Goal: Information Seeking & Learning: Find specific fact

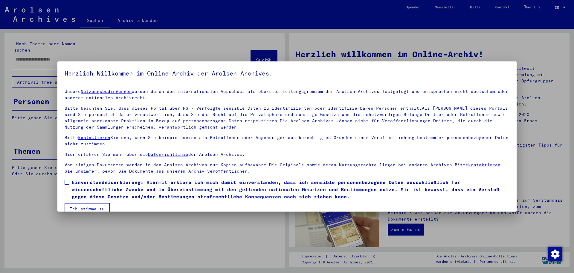
click at [69, 181] on span at bounding box center [67, 182] width 5 height 5
click at [79, 211] on button "Ich stimme zu" at bounding box center [87, 208] width 45 height 11
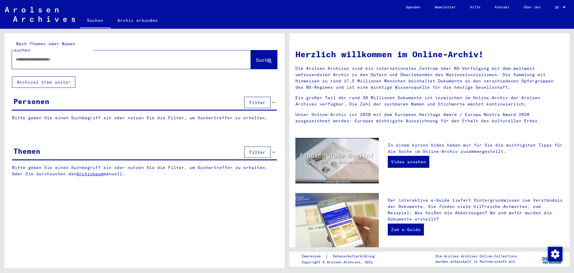
click at [68, 56] on div at bounding box center [122, 59] width 221 height 13
click at [67, 56] on input "text" at bounding box center [124, 59] width 217 height 6
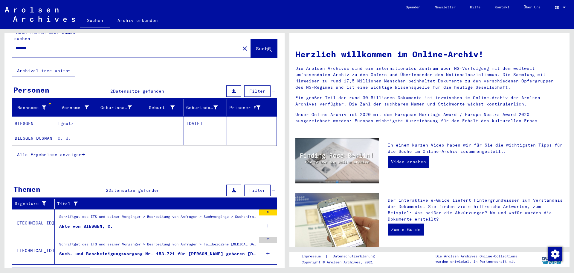
scroll to position [19, 0]
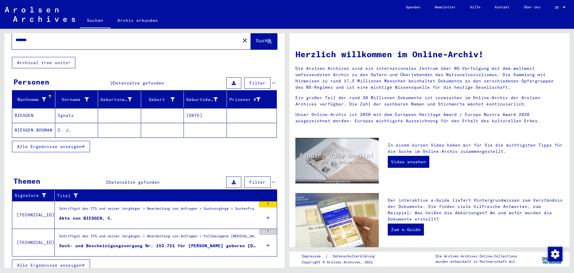
click at [141, 235] on div "Schriftgut des ITS und seiner Vorgänger > Bearbeitung von Anfragen > Fallbezoge…" at bounding box center [157, 237] width 197 height 8
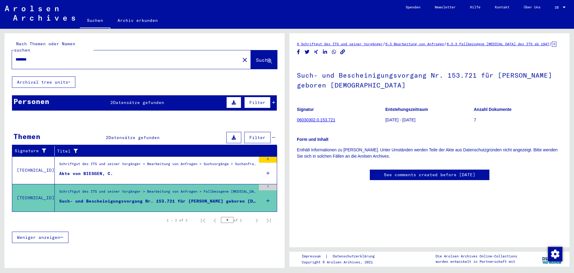
drag, startPoint x: 52, startPoint y: 54, endPoint x: 0, endPoint y: 54, distance: 52.4
click at [0, 54] on div "Nach Themen oder Namen suchen ******* close Suche Archival tree units Personen …" at bounding box center [143, 148] width 287 height 239
click at [89, 170] on div "Akte von BIESGEN, C." at bounding box center [86, 173] width 54 height 6
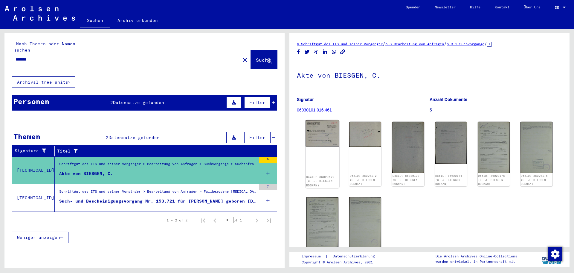
click at [319, 140] on img at bounding box center [323, 133] width 34 height 26
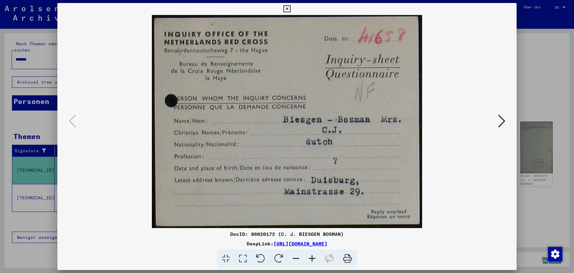
click at [556, 84] on div at bounding box center [287, 136] width 574 height 273
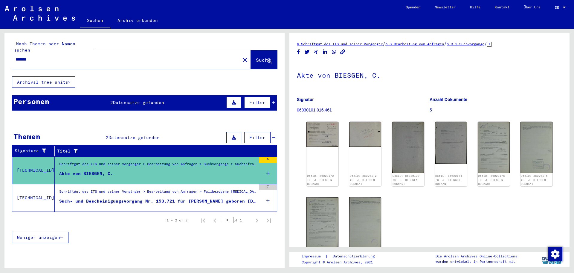
click at [173, 198] on div "Such- und Bescheinigungsvorgang Nr. 153.721 für [PERSON_NAME] geboren [DEMOGRAP…" at bounding box center [157, 201] width 197 height 6
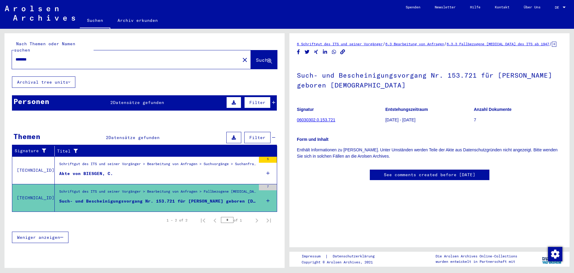
drag, startPoint x: 31, startPoint y: 54, endPoint x: 0, endPoint y: 54, distance: 31.4
click at [0, 54] on div "Nach Themen oder Namen suchen ******* close Suche Archival tree units Personen …" at bounding box center [143, 148] width 287 height 239
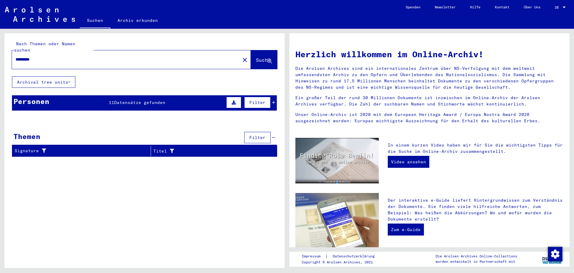
click at [122, 100] on span "Datensätze gefunden" at bounding box center [139, 102] width 51 height 5
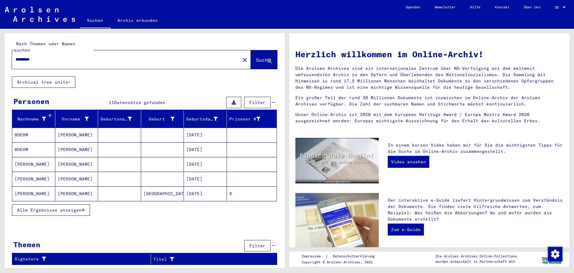
click at [104, 186] on mat-cell at bounding box center [119, 193] width 43 height 14
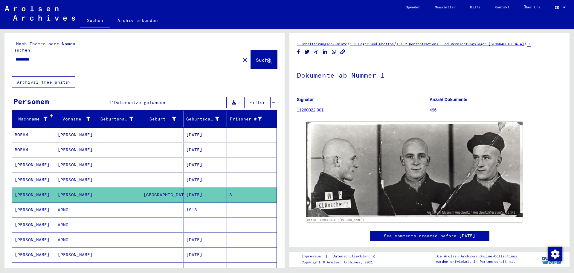
click at [118, 203] on mat-cell at bounding box center [119, 209] width 43 height 15
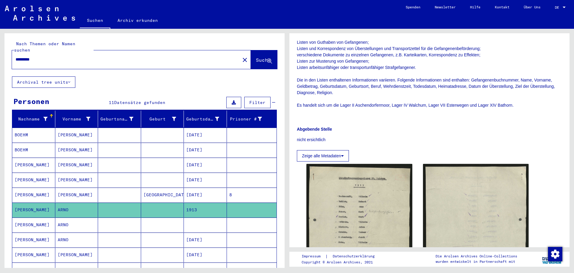
scroll to position [209, 0]
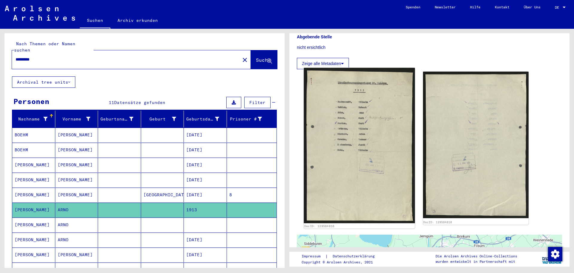
click at [360, 136] on img at bounding box center [359, 145] width 111 height 155
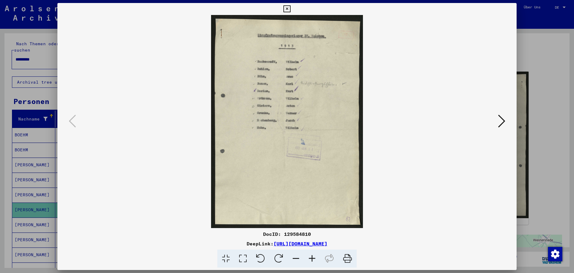
click at [241, 259] on icon at bounding box center [243, 258] width 17 height 18
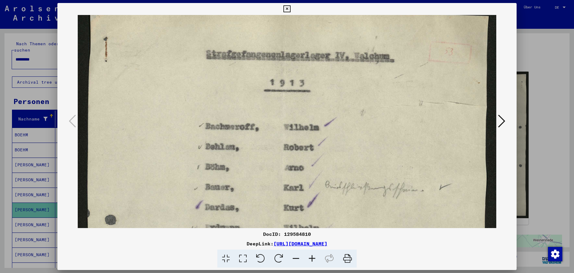
drag, startPoint x: 295, startPoint y: 191, endPoint x: 295, endPoint y: 169, distance: 22.4
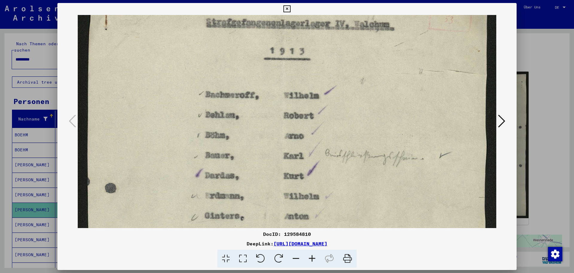
drag, startPoint x: 300, startPoint y: 176, endPoint x: 299, endPoint y: 147, distance: 29.3
click at [299, 147] on img at bounding box center [287, 258] width 419 height 585
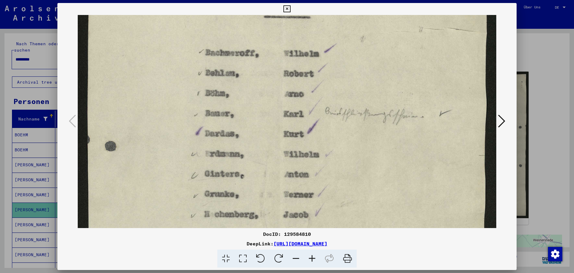
drag, startPoint x: 309, startPoint y: 188, endPoint x: 316, endPoint y: 147, distance: 42.4
click at [316, 147] on img at bounding box center [287, 217] width 419 height 585
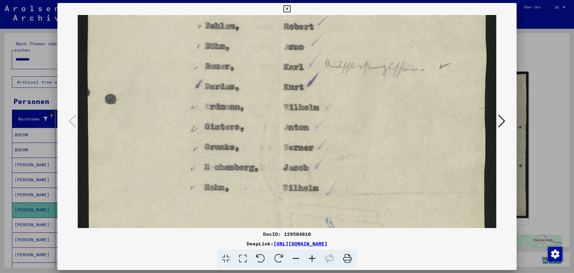
drag, startPoint x: 317, startPoint y: 181, endPoint x: 324, endPoint y: 134, distance: 47.8
click at [324, 134] on img at bounding box center [287, 170] width 419 height 585
click at [538, 85] on div at bounding box center [287, 136] width 574 height 273
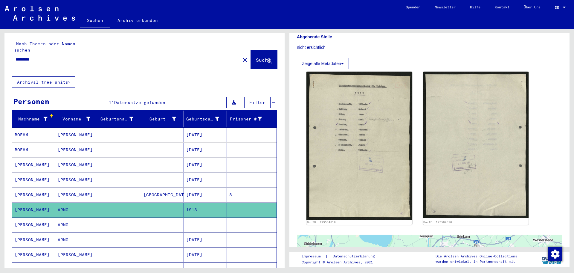
click at [191, 236] on mat-cell "[DATE]" at bounding box center [205, 239] width 43 height 15
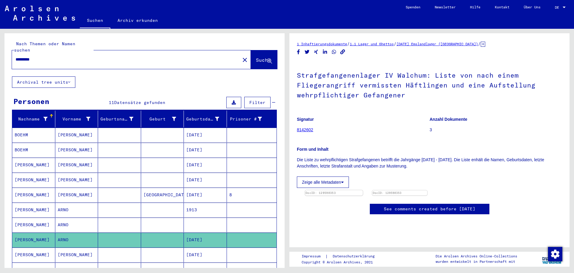
click at [334, 190] on img at bounding box center [334, 190] width 58 height 0
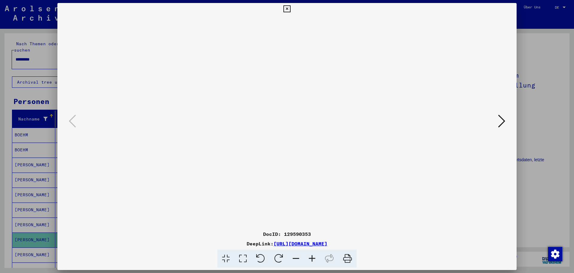
click at [238, 252] on icon at bounding box center [243, 258] width 17 height 18
click at [533, 111] on div at bounding box center [287, 136] width 574 height 273
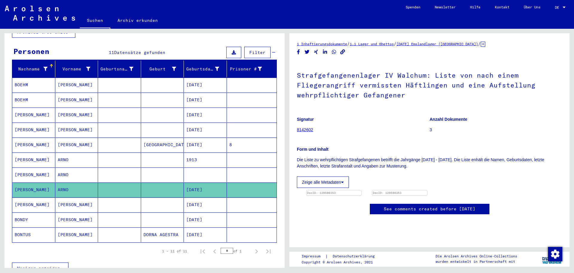
scroll to position [60, 0]
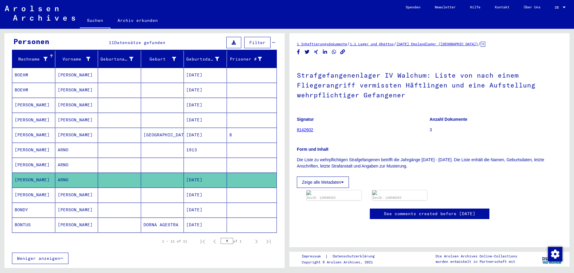
click at [209, 157] on mat-cell at bounding box center [205, 164] width 43 height 15
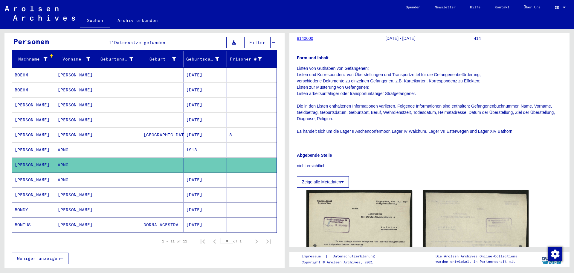
scroll to position [150, 0]
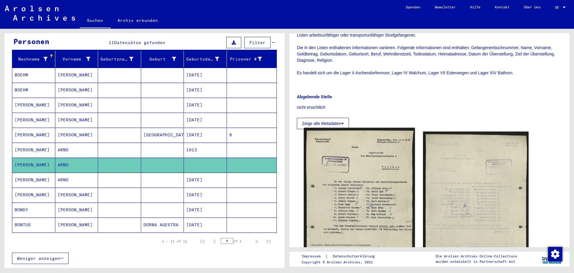
click at [354, 188] on img at bounding box center [359, 204] width 111 height 155
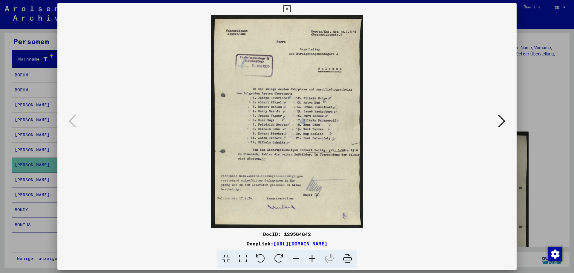
click at [536, 95] on div at bounding box center [287, 136] width 574 height 273
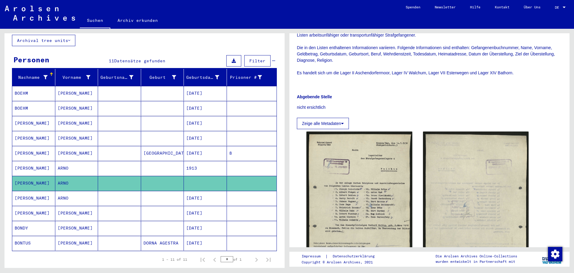
scroll to position [0, 0]
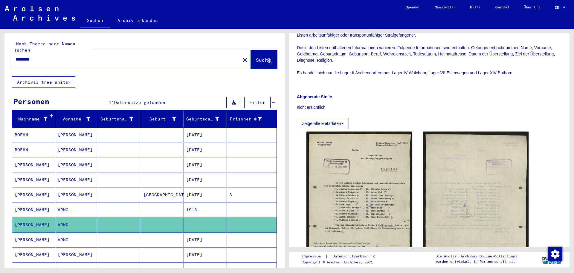
drag, startPoint x: 50, startPoint y: 51, endPoint x: 0, endPoint y: 56, distance: 49.9
click at [0, 56] on div "Nach Themen oder Namen suchen ********* close Suche Archival tree units Persone…" at bounding box center [143, 148] width 287 height 239
type input "**********"
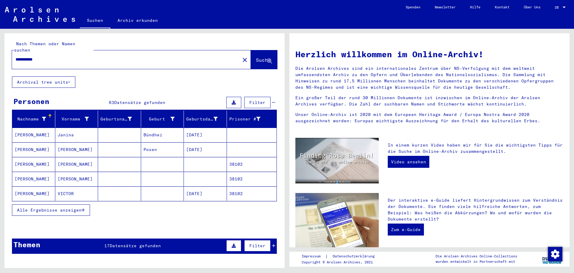
click at [86, 206] on button "Alle Ergebnisse anzeigen" at bounding box center [51, 209] width 78 height 11
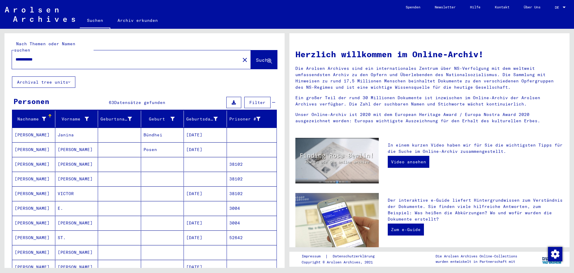
click at [189, 116] on div "Geburtsdatum" at bounding box center [201, 119] width 31 height 6
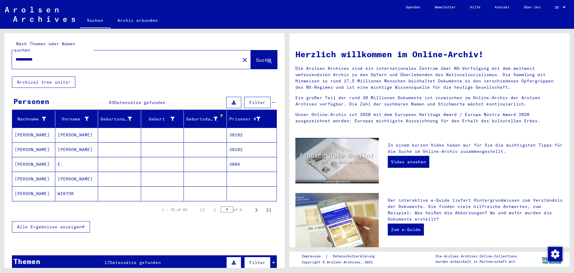
click at [66, 224] on span "Alle Ergebnisse anzeigen" at bounding box center [49, 226] width 65 height 5
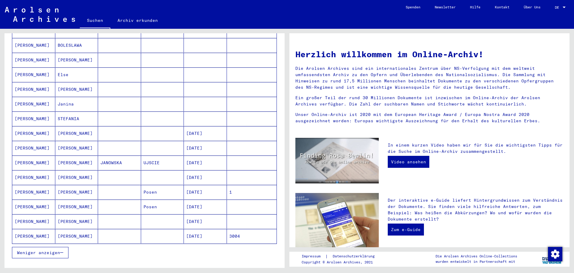
scroll to position [269, 0]
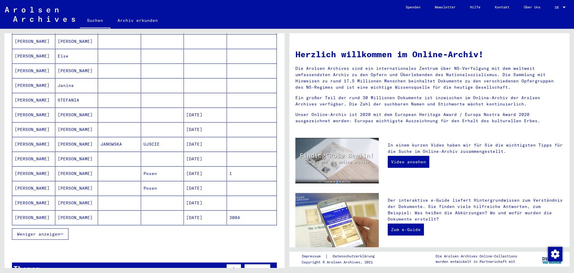
click at [138, 170] on mat-cell at bounding box center [119, 173] width 43 height 14
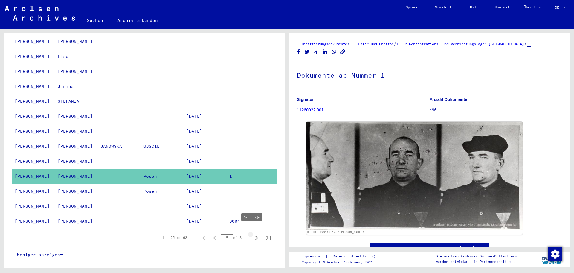
click at [252, 233] on icon "Next page" at bounding box center [256, 237] width 8 height 8
type input "*"
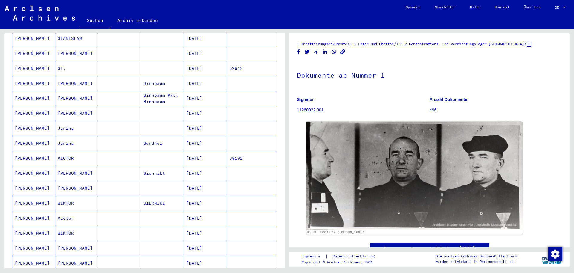
scroll to position [63, 0]
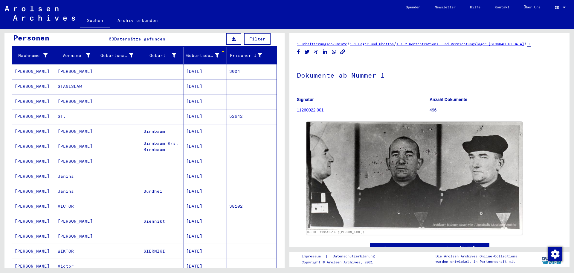
click at [206, 83] on mat-cell "[DATE]" at bounding box center [205, 86] width 43 height 15
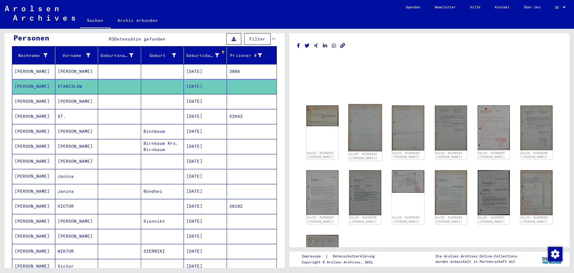
click at [367, 126] on img at bounding box center [366, 127] width 34 height 47
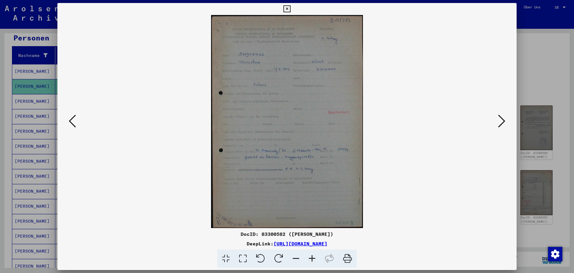
click at [503, 120] on icon at bounding box center [501, 121] width 7 height 14
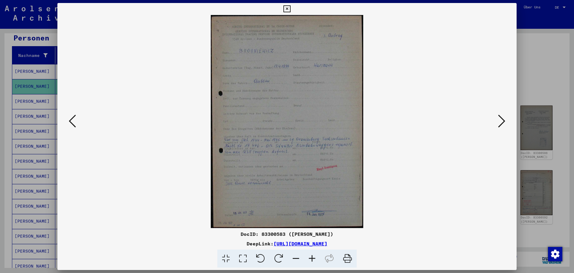
click at [530, 76] on div at bounding box center [287, 136] width 574 height 273
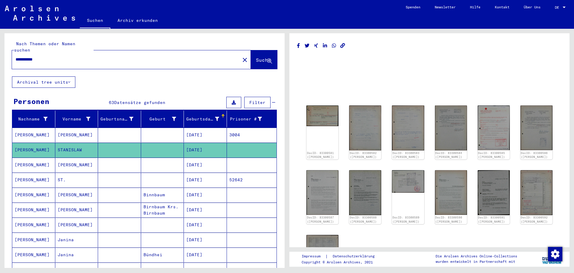
drag, startPoint x: 6, startPoint y: 55, endPoint x: 0, endPoint y: 56, distance: 6.1
click at [0, 56] on div "**********" at bounding box center [143, 148] width 287 height 239
type input "**********"
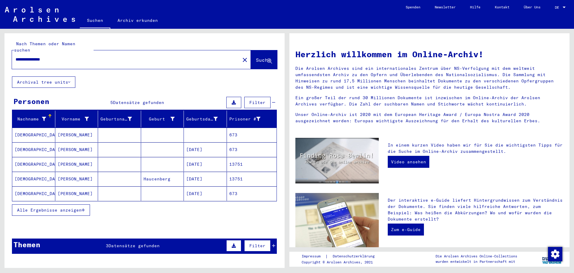
click at [203, 131] on mat-cell at bounding box center [205, 134] width 43 height 14
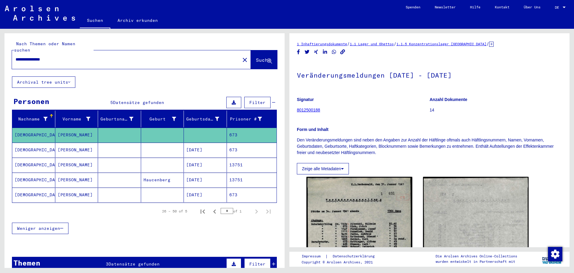
drag, startPoint x: 192, startPoint y: 174, endPoint x: 196, endPoint y: 171, distance: 5.4
click at [192, 174] on mat-cell "[DATE]" at bounding box center [205, 179] width 43 height 15
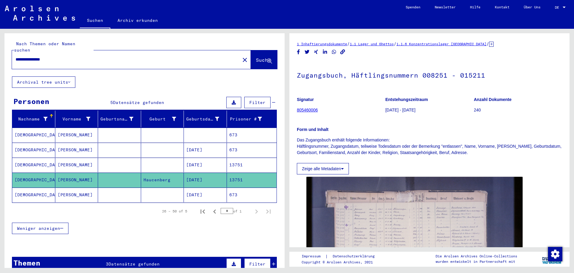
click at [206, 157] on mat-cell "[DATE]" at bounding box center [205, 164] width 43 height 15
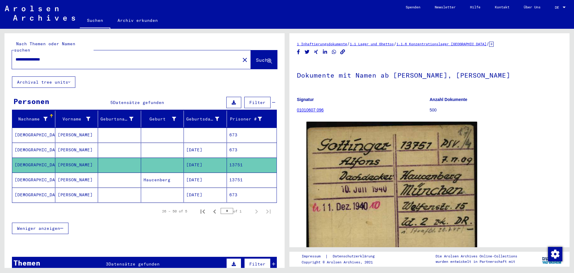
click at [207, 142] on mat-cell "[DATE]" at bounding box center [205, 149] width 43 height 15
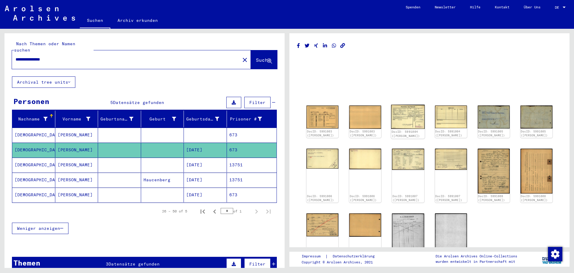
click at [403, 114] on img at bounding box center [409, 117] width 34 height 24
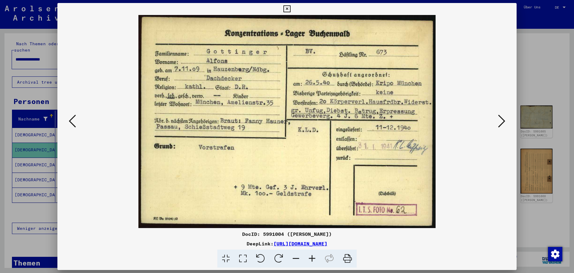
click at [501, 122] on icon at bounding box center [501, 121] width 7 height 14
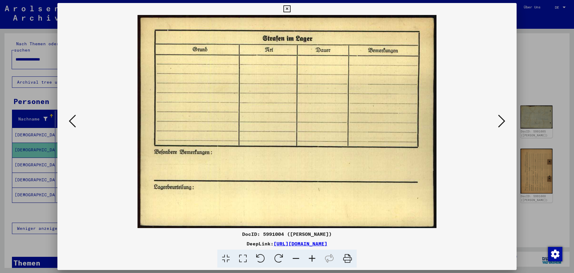
click at [501, 122] on icon at bounding box center [501, 121] width 7 height 14
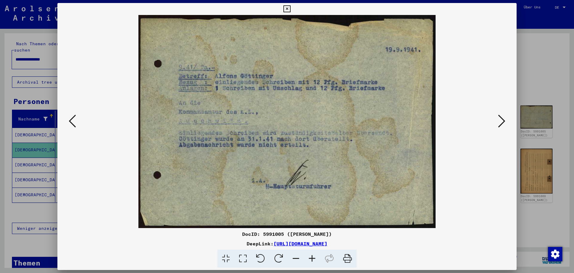
click at [501, 122] on icon at bounding box center [501, 121] width 7 height 14
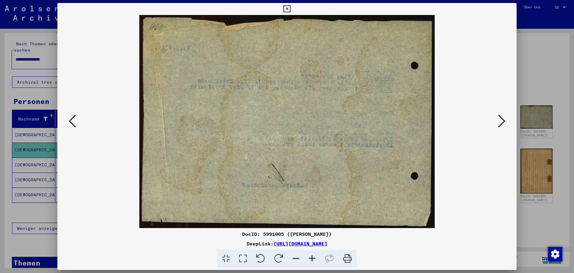
click at [501, 122] on icon at bounding box center [501, 121] width 7 height 14
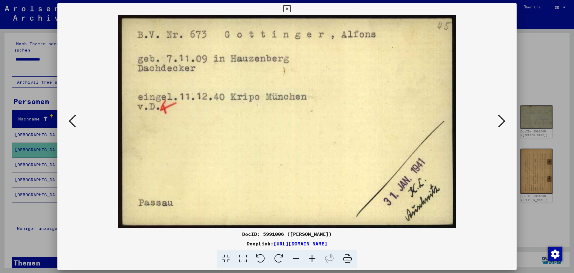
click at [501, 122] on icon at bounding box center [501, 121] width 7 height 14
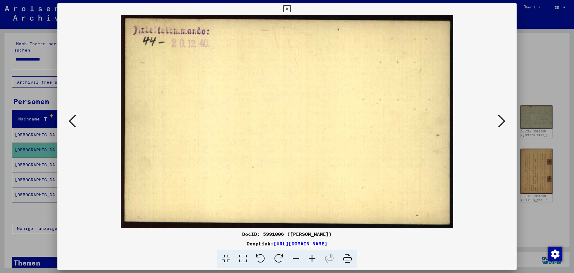
click at [501, 122] on icon at bounding box center [501, 121] width 7 height 14
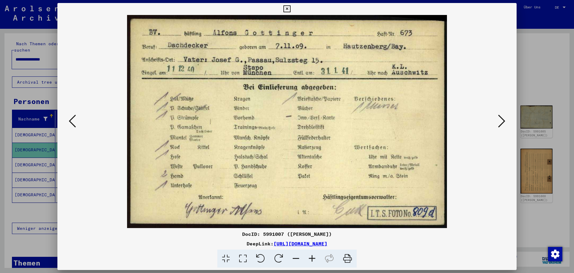
click at [501, 122] on icon at bounding box center [501, 121] width 7 height 14
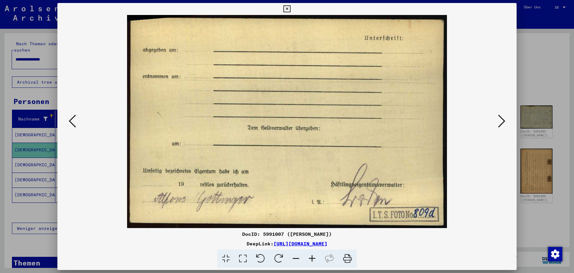
click at [501, 122] on icon at bounding box center [501, 121] width 7 height 14
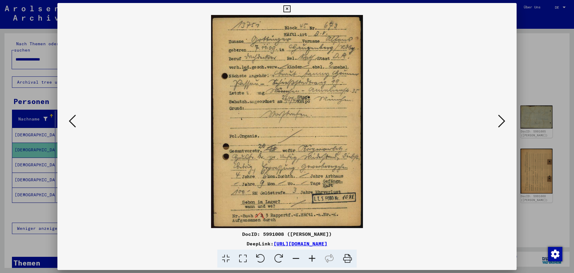
click at [247, 256] on icon at bounding box center [243, 258] width 17 height 18
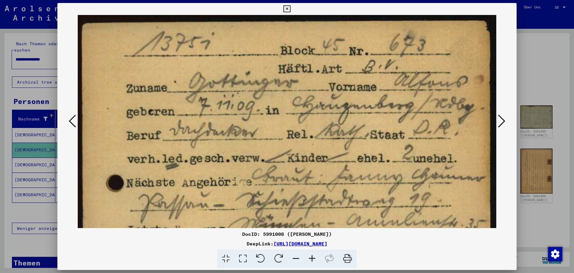
click at [502, 118] on icon at bounding box center [501, 121] width 7 height 14
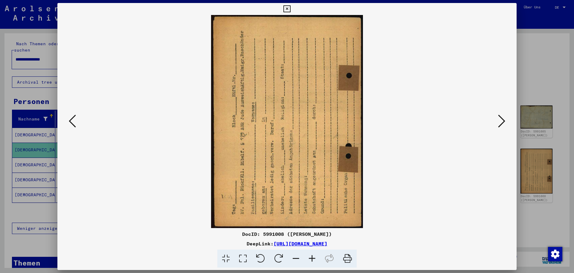
click at [502, 118] on icon at bounding box center [501, 121] width 7 height 14
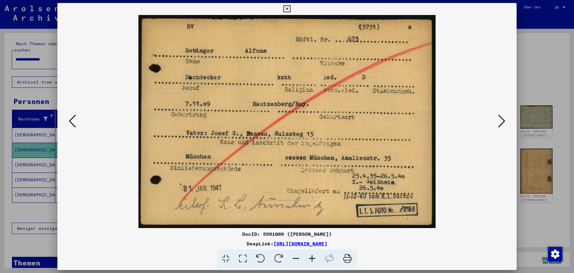
click at [502, 118] on icon at bounding box center [501, 121] width 7 height 14
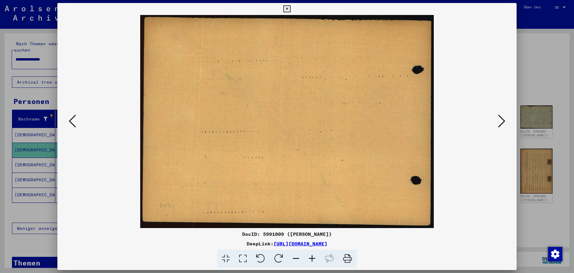
click at [502, 118] on icon at bounding box center [501, 121] width 7 height 14
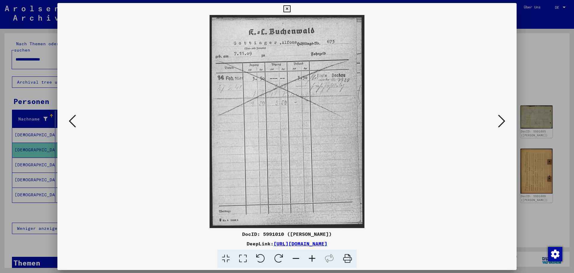
click at [502, 118] on icon at bounding box center [501, 121] width 7 height 14
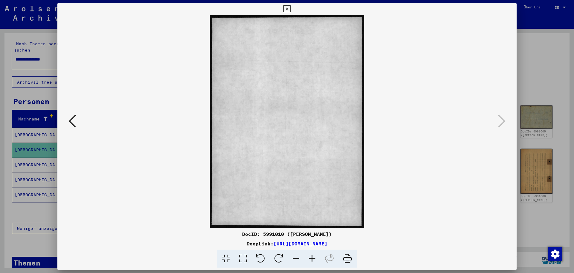
click at [543, 75] on div at bounding box center [287, 136] width 574 height 273
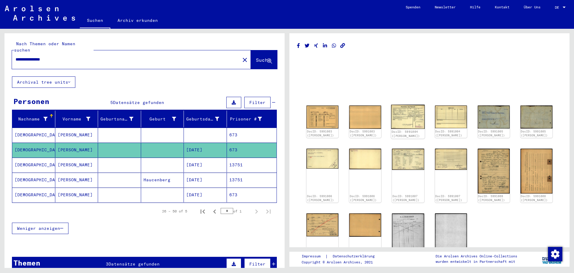
click at [414, 117] on img at bounding box center [409, 117] width 34 height 24
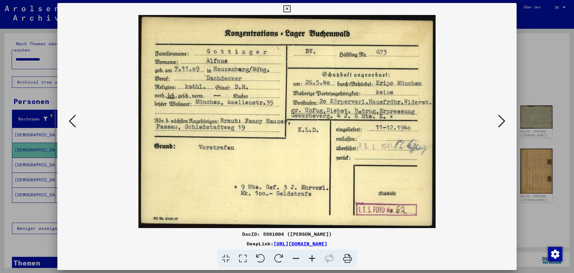
click at [541, 78] on div at bounding box center [287, 136] width 574 height 273
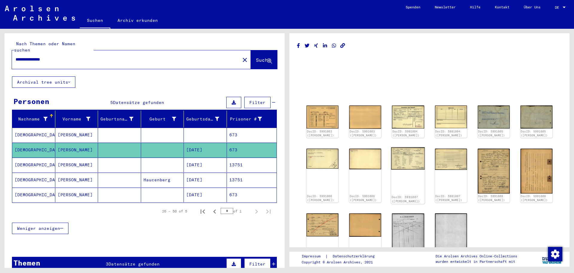
click at [409, 154] on img at bounding box center [409, 158] width 34 height 22
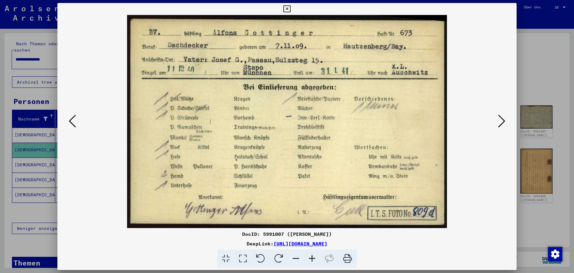
click at [551, 70] on div at bounding box center [287, 136] width 574 height 273
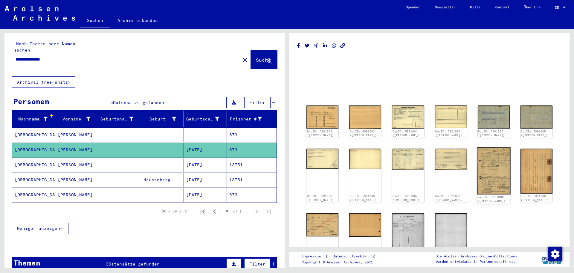
click at [500, 153] on img at bounding box center [494, 170] width 34 height 47
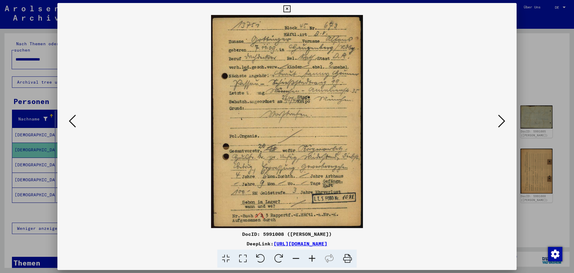
click at [535, 72] on div at bounding box center [287, 136] width 574 height 273
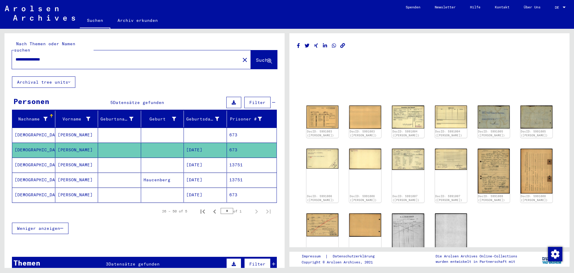
click at [209, 157] on mat-cell "[DATE]" at bounding box center [205, 164] width 43 height 15
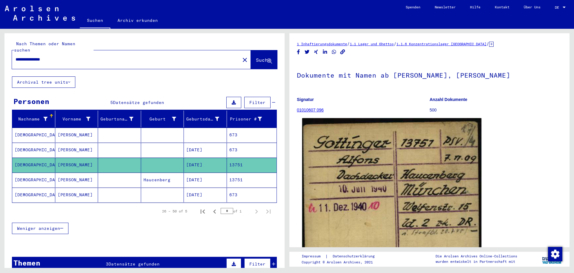
scroll to position [30, 0]
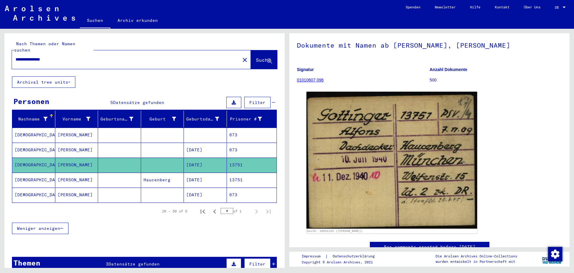
click at [212, 177] on mat-cell "[DATE]" at bounding box center [205, 179] width 43 height 15
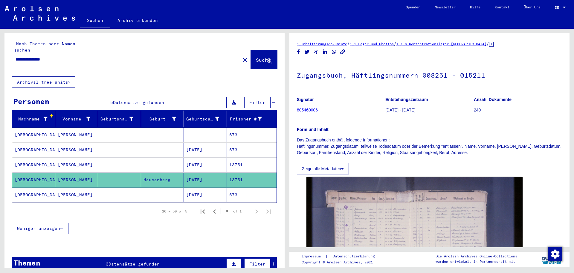
click at [212, 187] on mat-cell "[DATE]" at bounding box center [205, 194] width 43 height 15
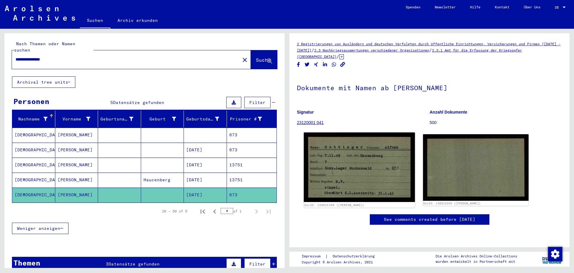
click at [365, 168] on img at bounding box center [359, 166] width 111 height 69
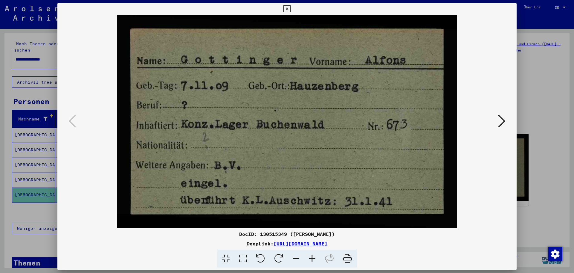
click at [535, 80] on div at bounding box center [287, 136] width 574 height 273
